Goal: Communication & Community: Answer question/provide support

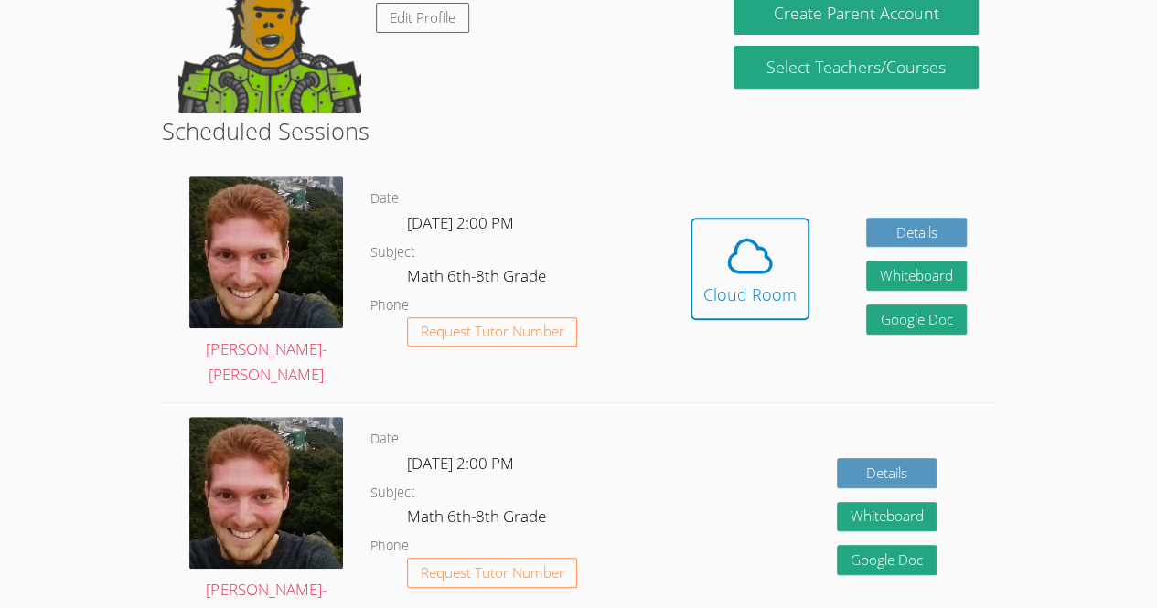
scroll to position [287, 0]
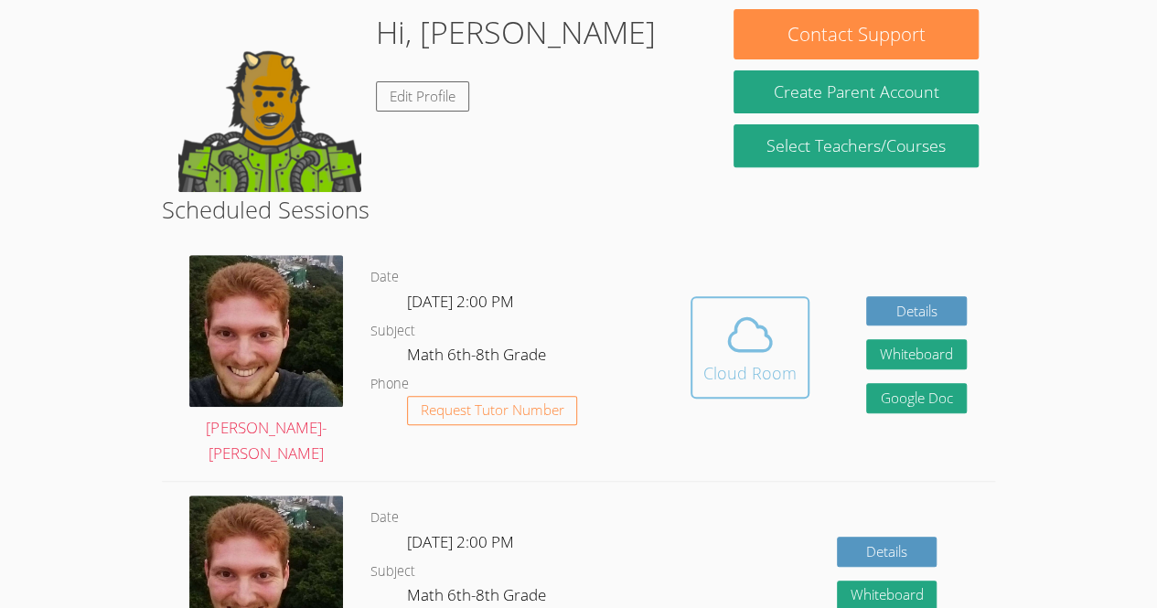
click at [739, 312] on icon at bounding box center [749, 334] width 51 height 51
click at [746, 329] on icon at bounding box center [749, 334] width 51 height 51
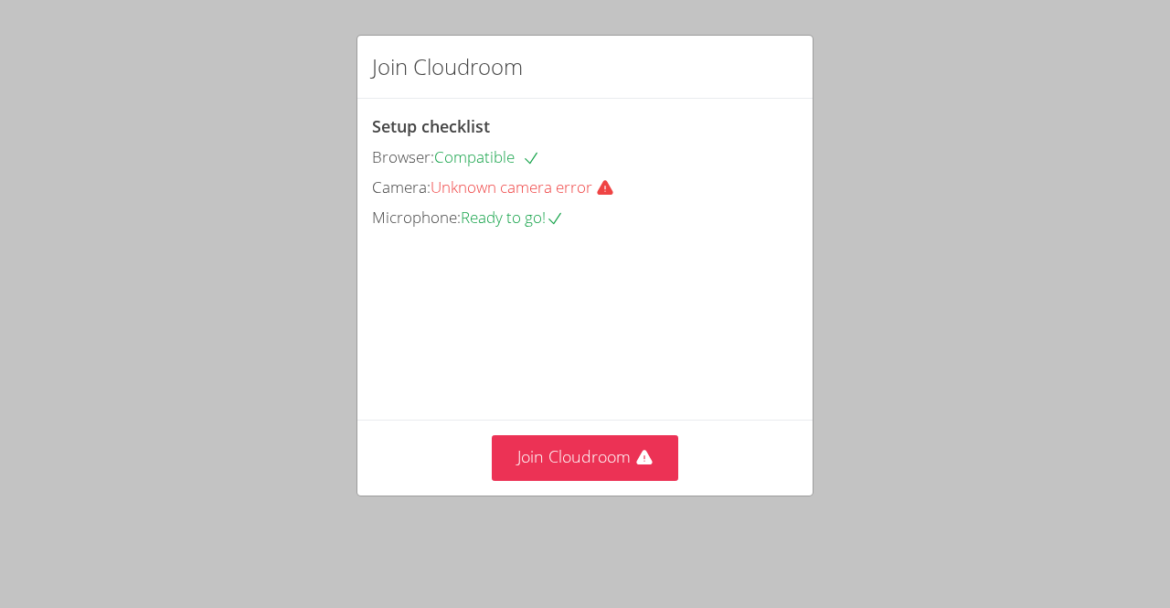
click at [1161, 311] on div "Join Cloudroom Setup checklist Browser: Compatible Camera: Unknown camera error…" at bounding box center [585, 304] width 1170 height 608
click at [1167, 318] on div "Join Cloudroom Setup checklist Browser: Compatible Camera: Unknown camera error…" at bounding box center [585, 304] width 1170 height 608
drag, startPoint x: 585, startPoint y: 10, endPoint x: 248, endPoint y: 250, distance: 413.8
click at [248, 250] on div "Join Cloudroom Setup checklist Browser: Compatible Camera: Unknown camera error…" at bounding box center [585, 304] width 1170 height 608
click at [1163, 156] on div "Join Cloudroom Setup checklist Browser: Compatible Camera: Unknown camera error…" at bounding box center [585, 304] width 1170 height 608
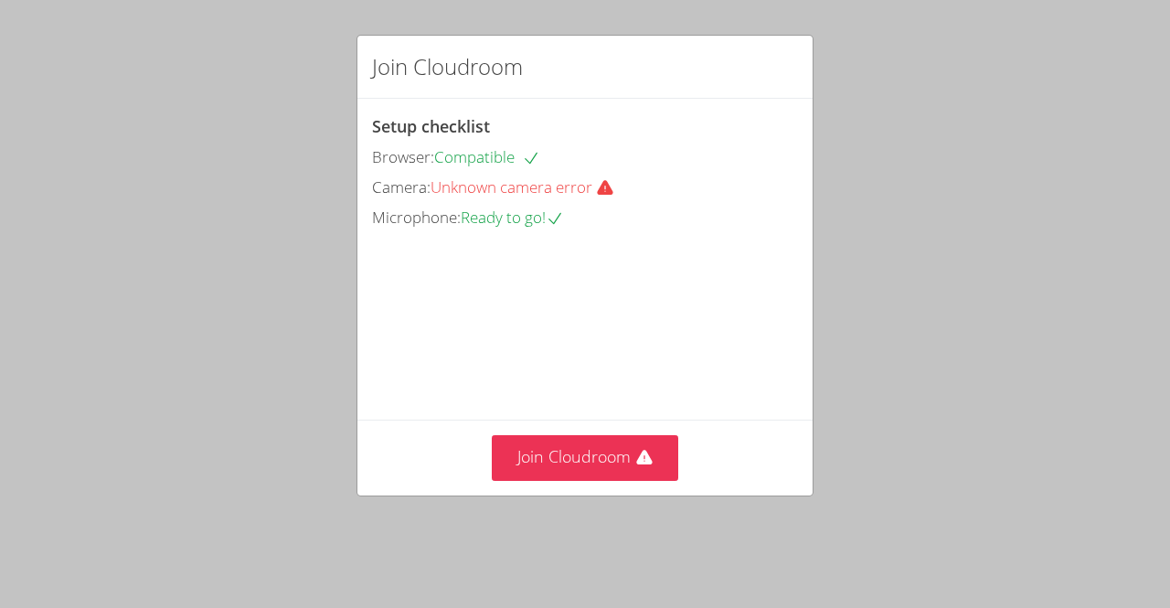
click at [1165, 263] on div "Join Cloudroom Setup checklist Browser: Compatible Camera: Unknown camera error…" at bounding box center [585, 304] width 1170 height 608
click at [1163, 271] on div "Join Cloudroom Setup checklist Browser: Compatible Camera: Unknown camera error…" at bounding box center [585, 304] width 1170 height 608
click at [1166, 256] on div "Join Cloudroom Setup checklist Browser: Compatible Camera: Unknown camera error…" at bounding box center [585, 304] width 1170 height 608
click at [1160, 270] on div "Join Cloudroom Setup checklist Browser: Compatible Camera: Unknown camera error…" at bounding box center [585, 304] width 1170 height 608
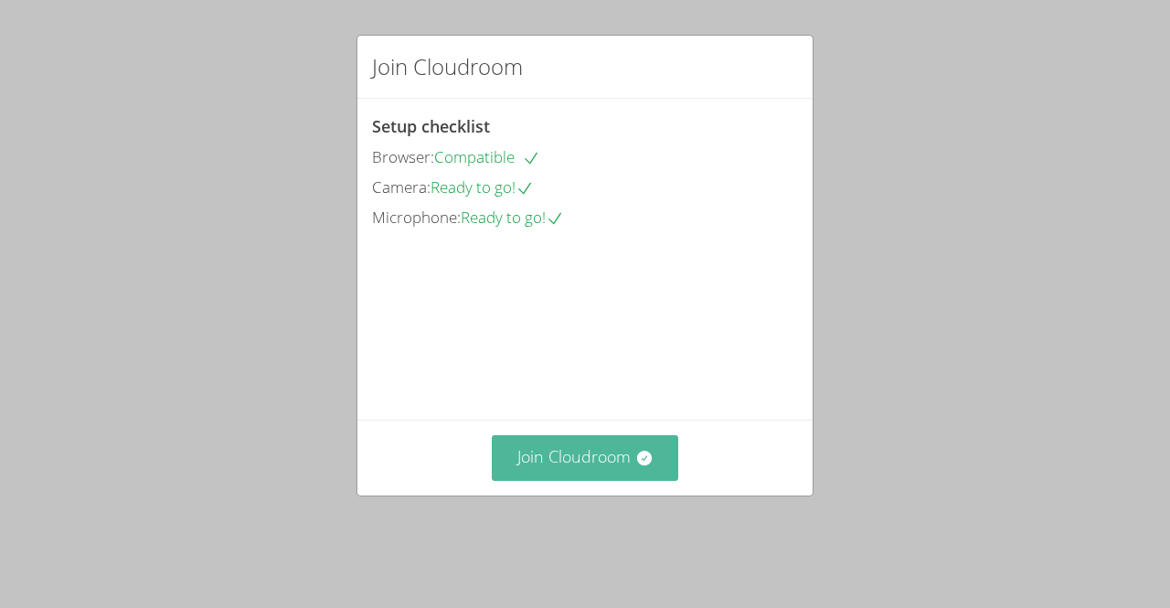
click at [580, 480] on button "Join Cloudroom" at bounding box center [585, 457] width 187 height 45
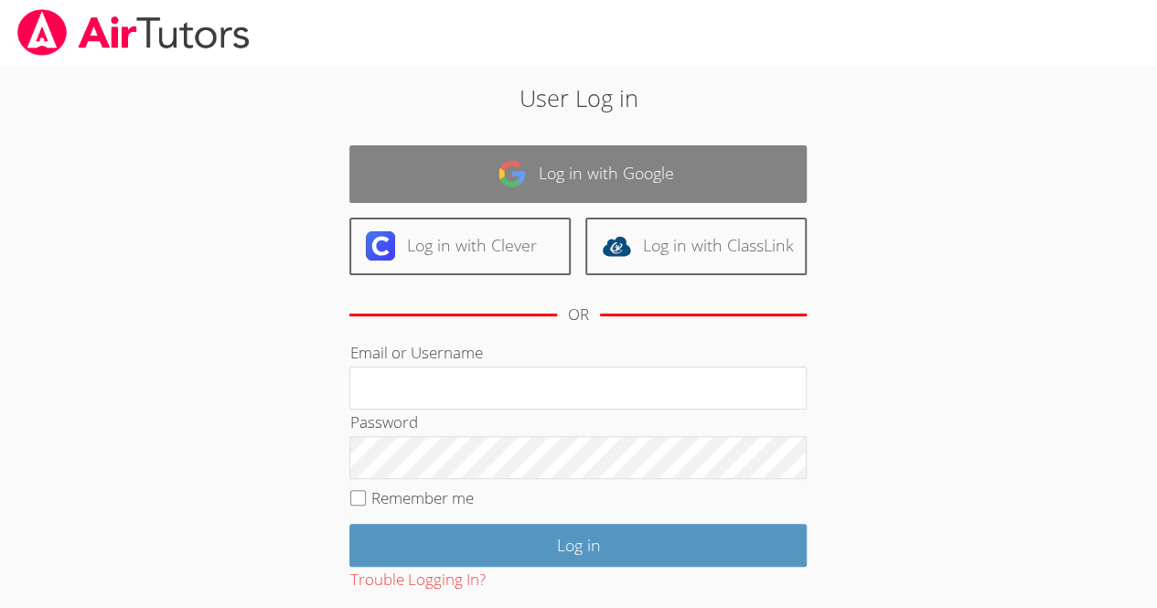
click at [636, 191] on link "Log in with Google" at bounding box center [577, 174] width 457 height 58
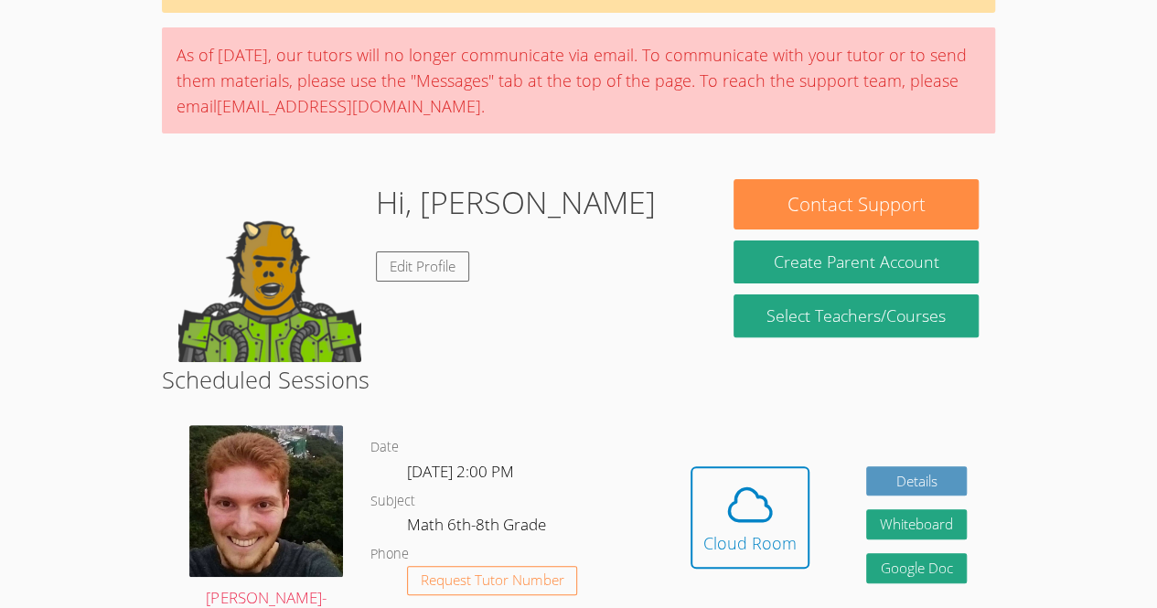
scroll to position [118, 0]
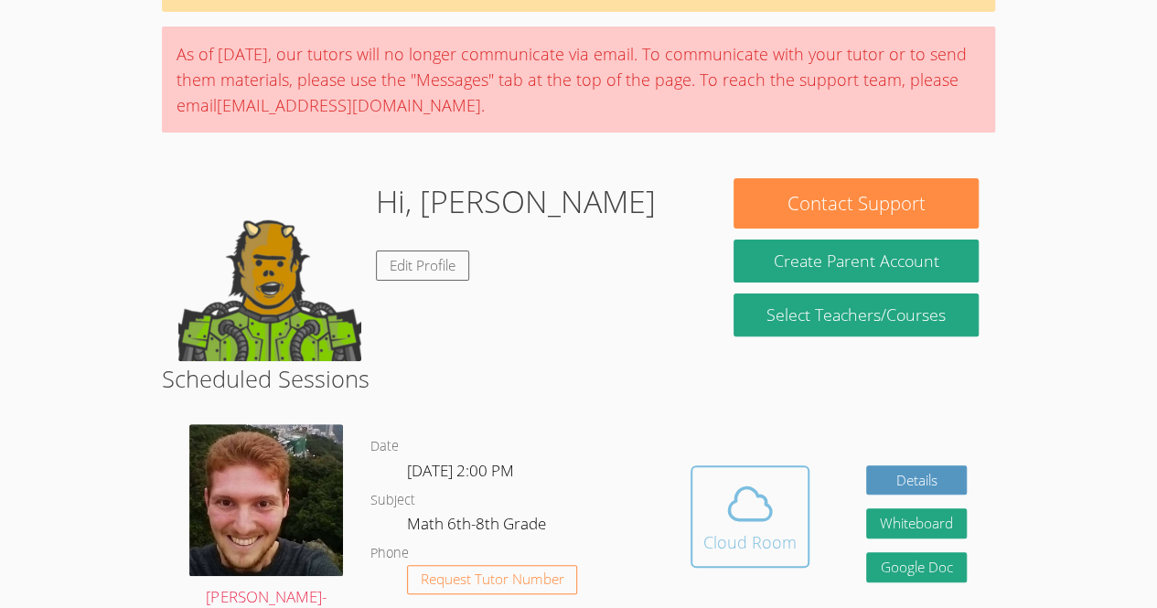
click at [693, 516] on button "Cloud Room" at bounding box center [749, 516] width 119 height 102
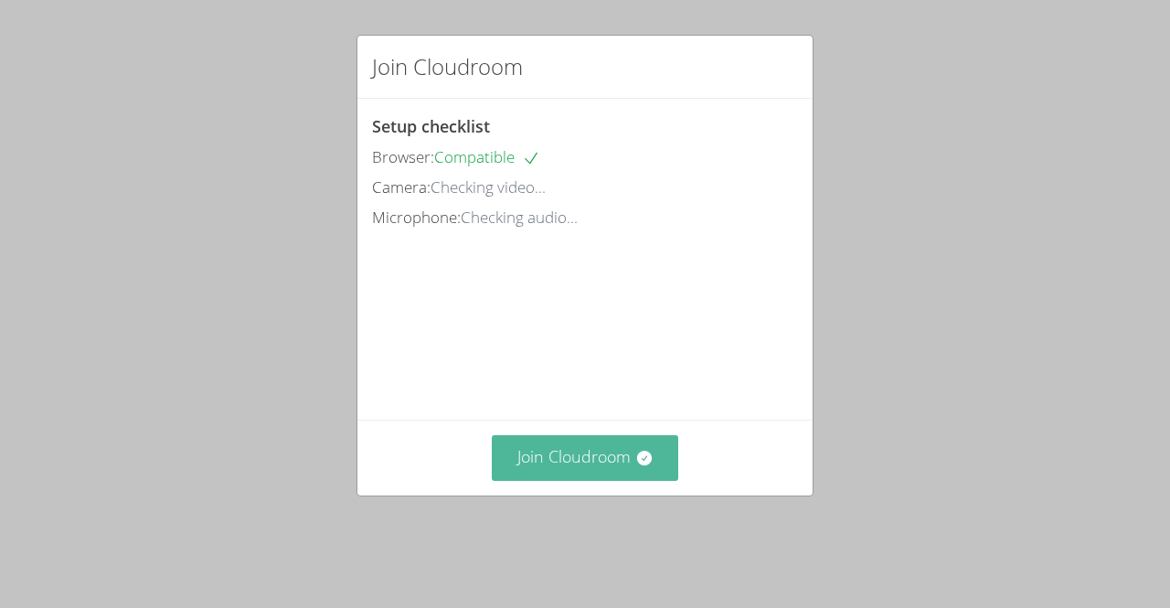
click at [635, 467] on icon at bounding box center [644, 458] width 18 height 18
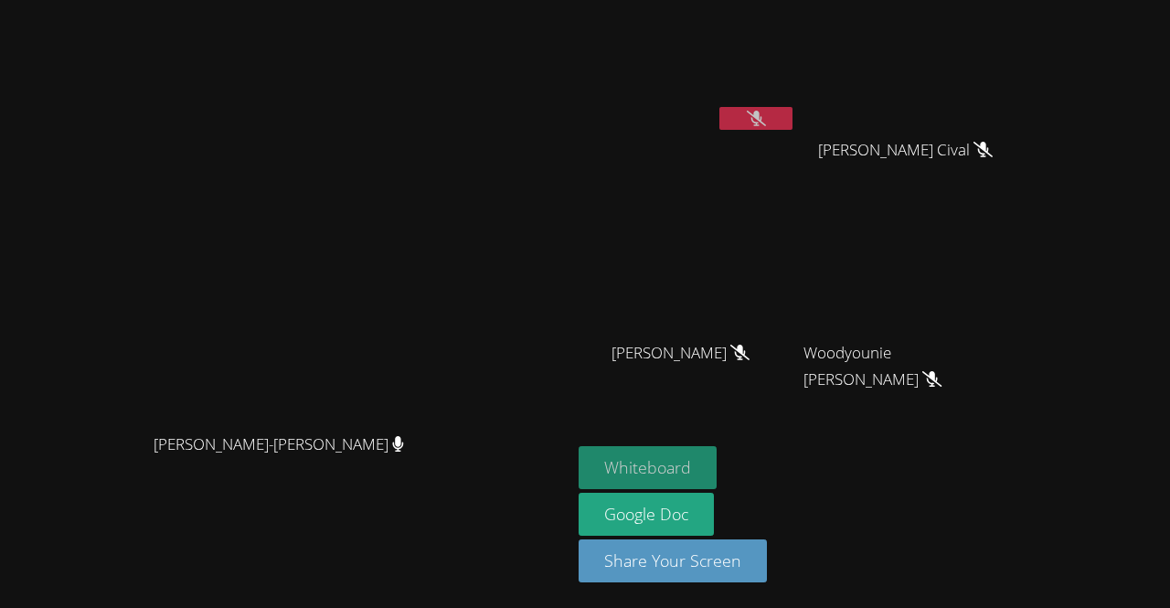
click at [717, 475] on button "Whiteboard" at bounding box center [648, 467] width 138 height 43
click at [796, 76] on video at bounding box center [688, 68] width 218 height 123
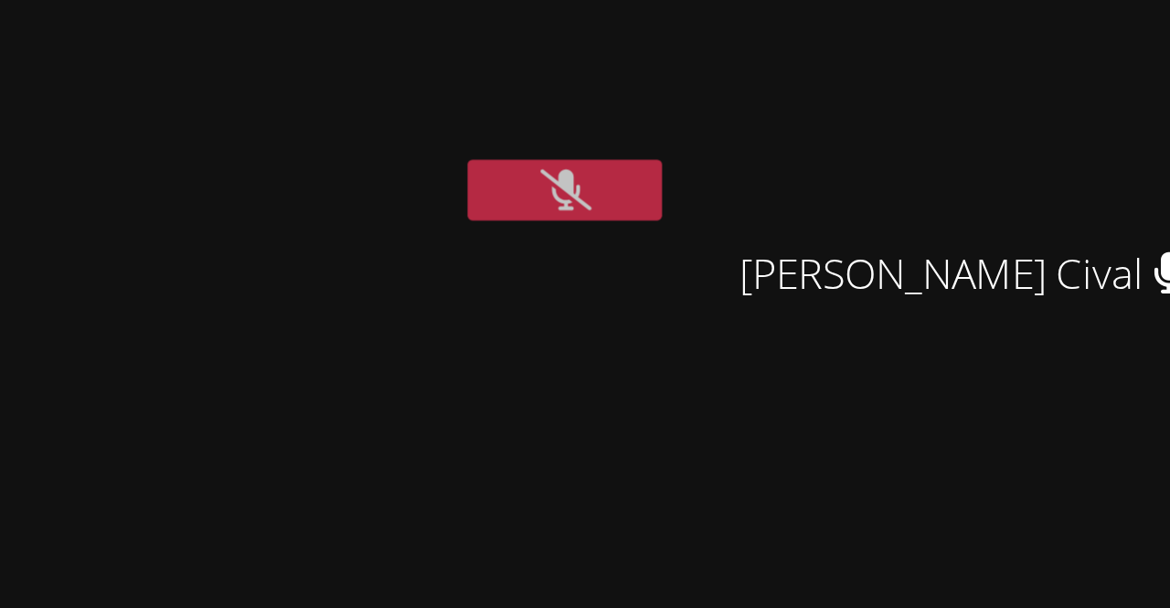
drag, startPoint x: 893, startPoint y: 119, endPoint x: 918, endPoint y: 137, distance: 30.7
click at [796, 156] on div "[DEMOGRAPHIC_DATA][PERSON_NAME]" at bounding box center [688, 105] width 218 height 196
click at [766, 113] on icon at bounding box center [756, 119] width 19 height 16
